Goal: Information Seeking & Learning: Learn about a topic

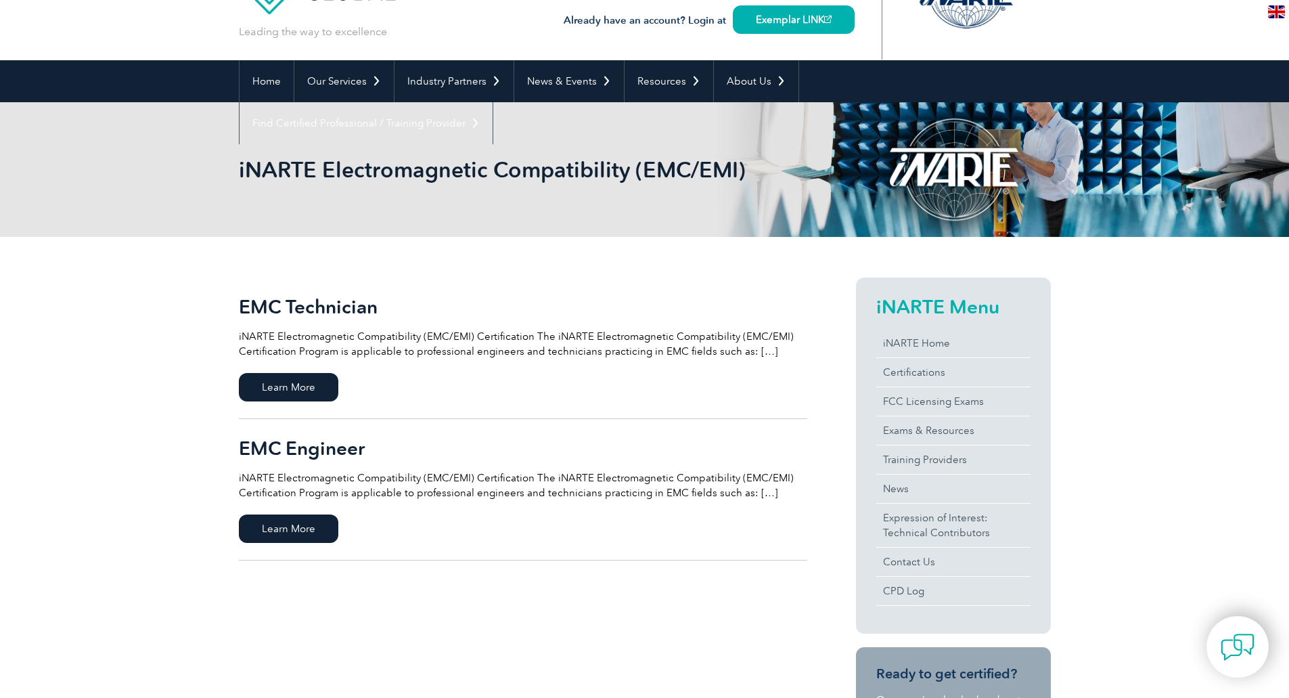
scroll to position [68, 0]
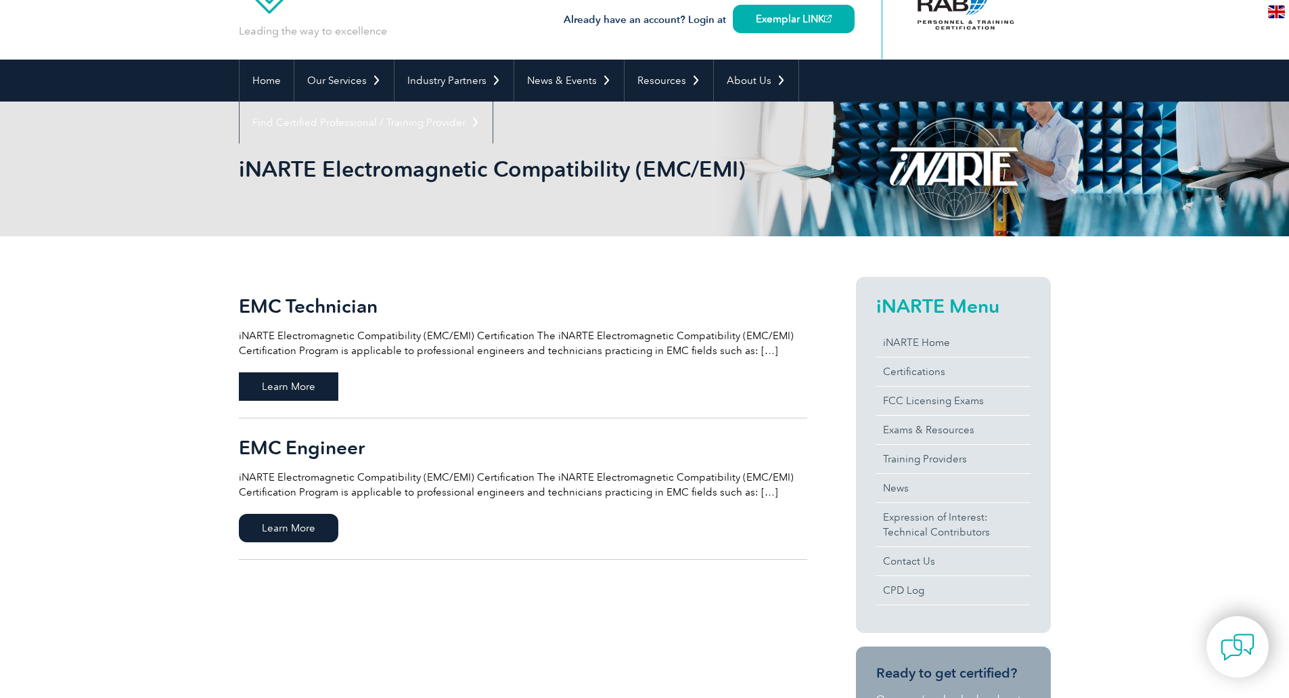
click at [303, 382] on span "Learn More" at bounding box center [288, 386] width 99 height 28
drag, startPoint x: 788, startPoint y: 113, endPoint x: 788, endPoint y: 120, distance: 7.5
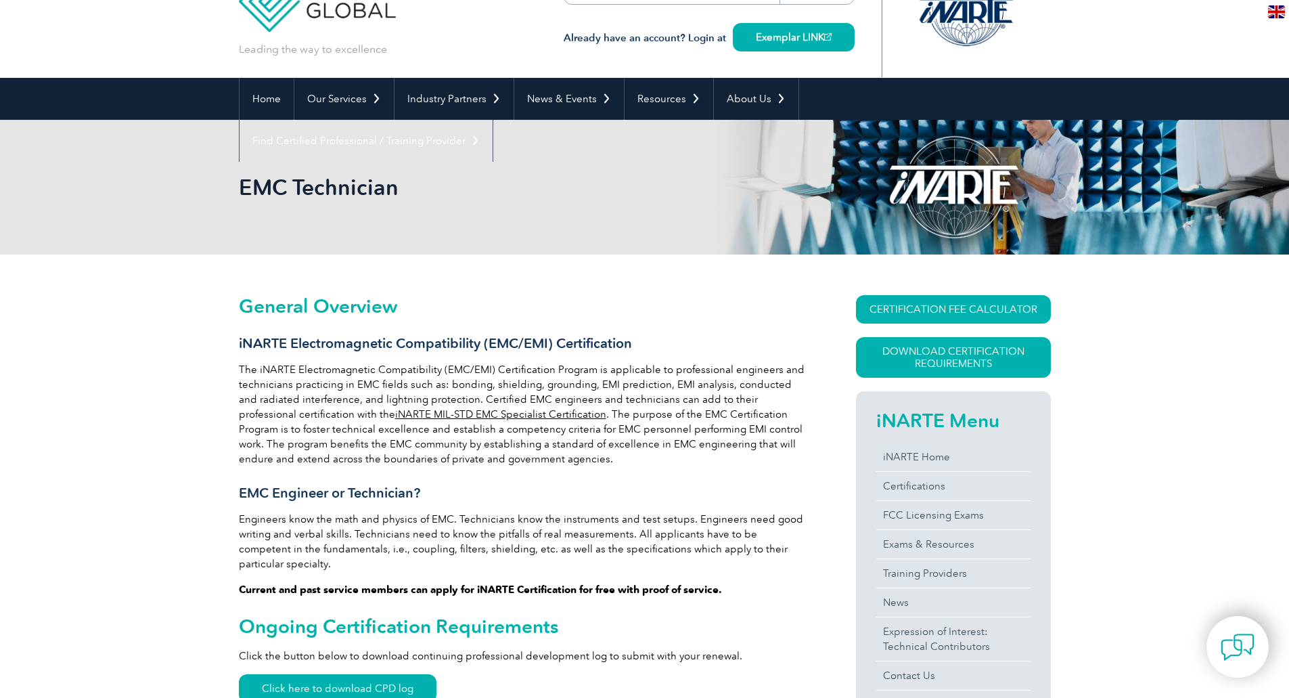
scroll to position [135, 0]
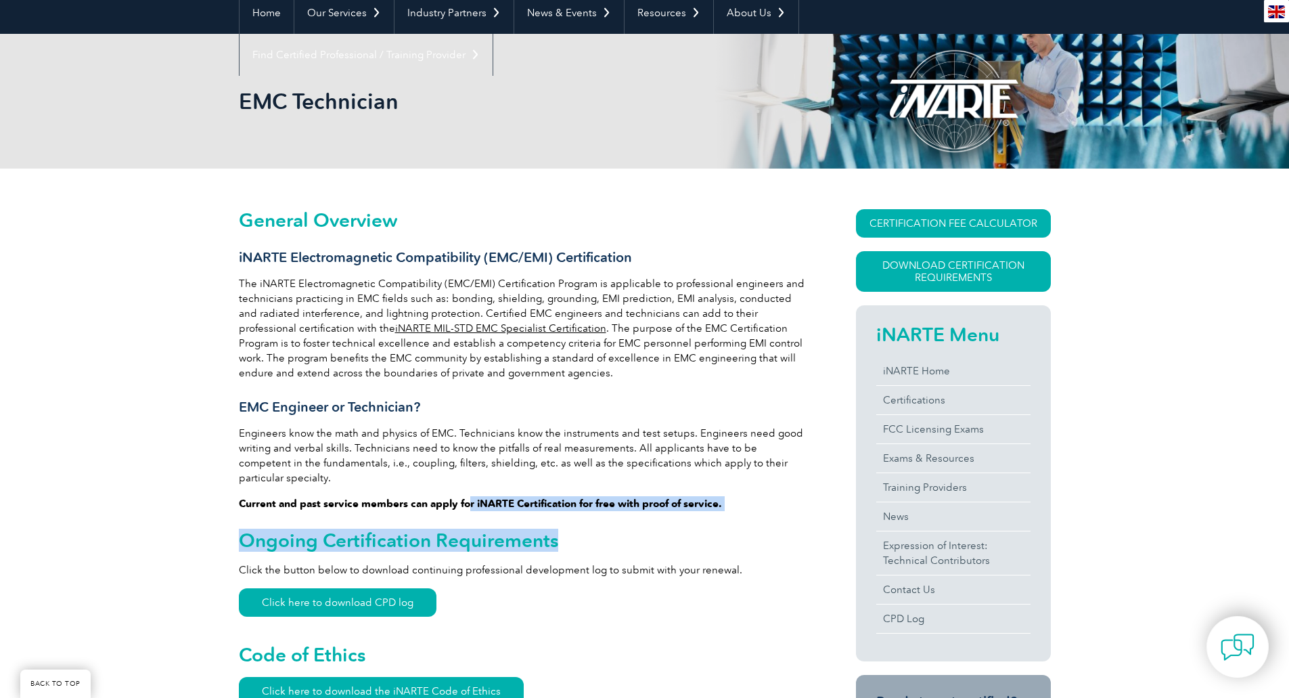
drag, startPoint x: 466, startPoint y: 489, endPoint x: 602, endPoint y: 497, distance: 135.6
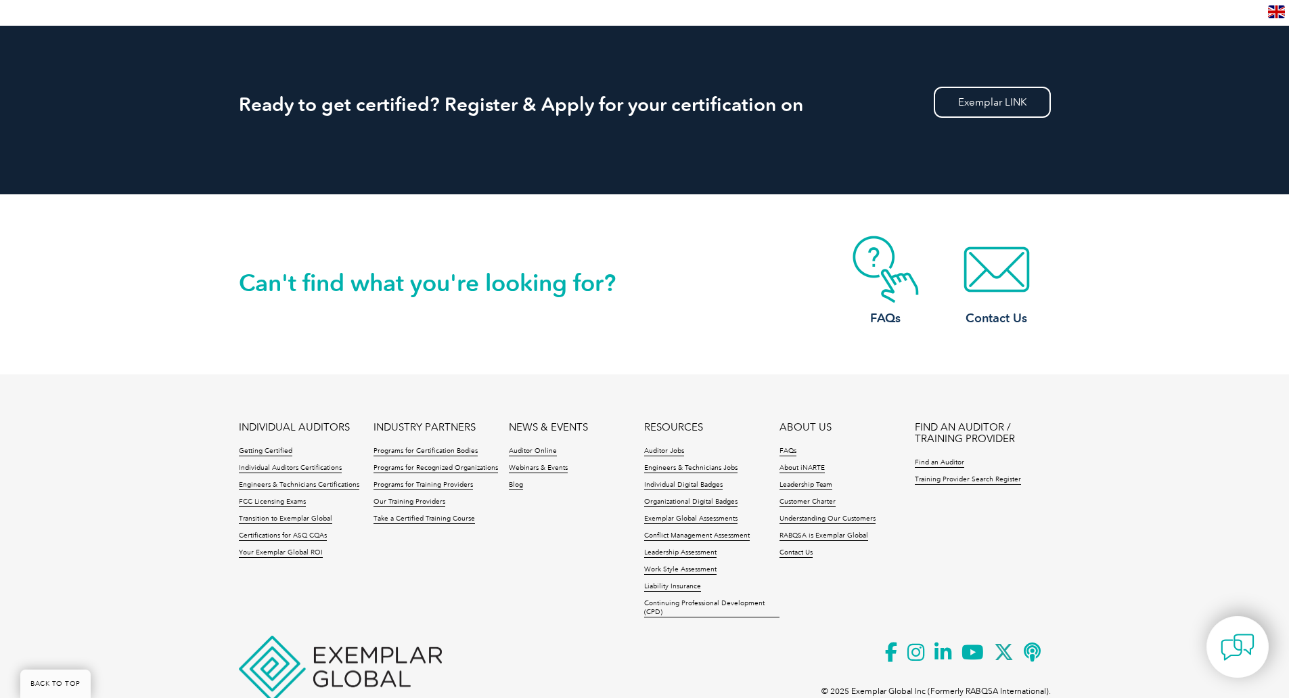
scroll to position [2123, 0]
